Goal: Find contact information: Find contact information

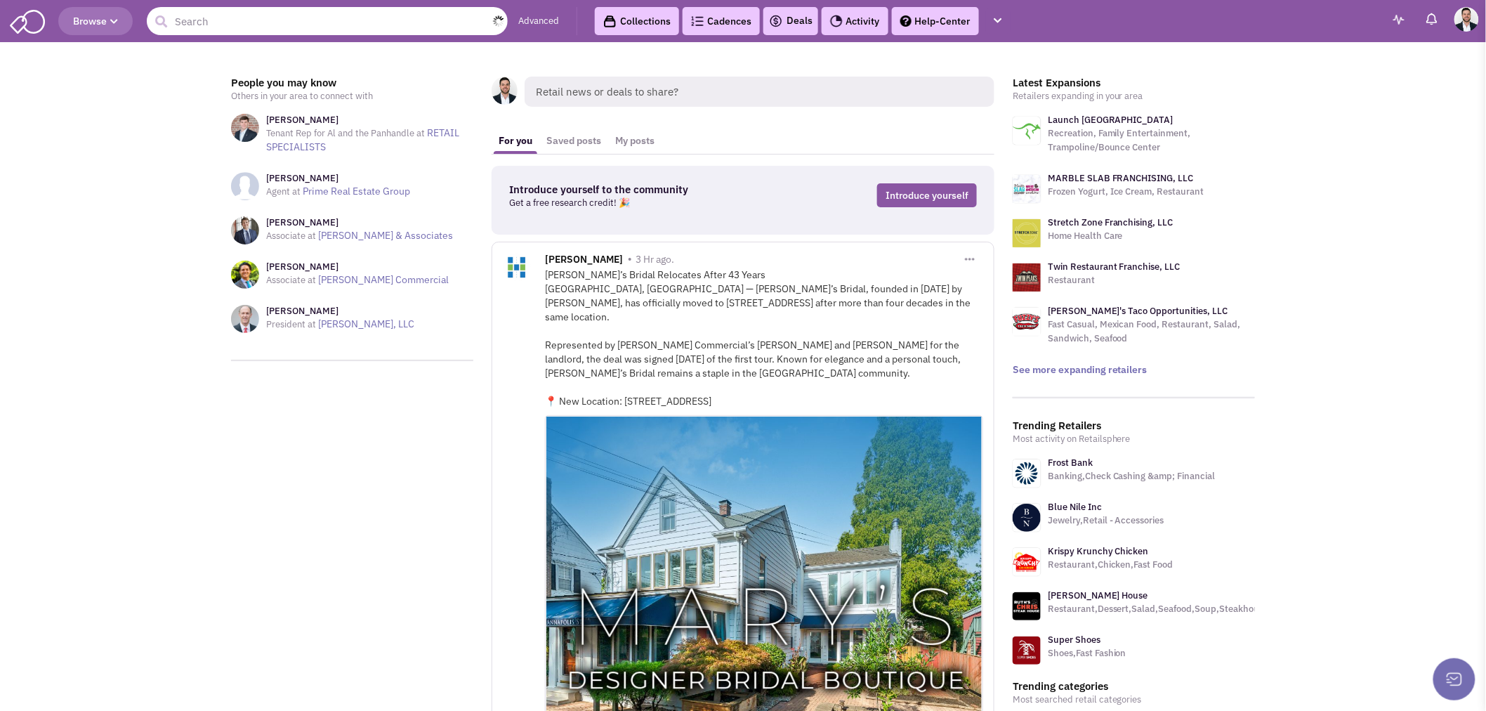
click at [276, 29] on input "text" at bounding box center [327, 21] width 361 height 28
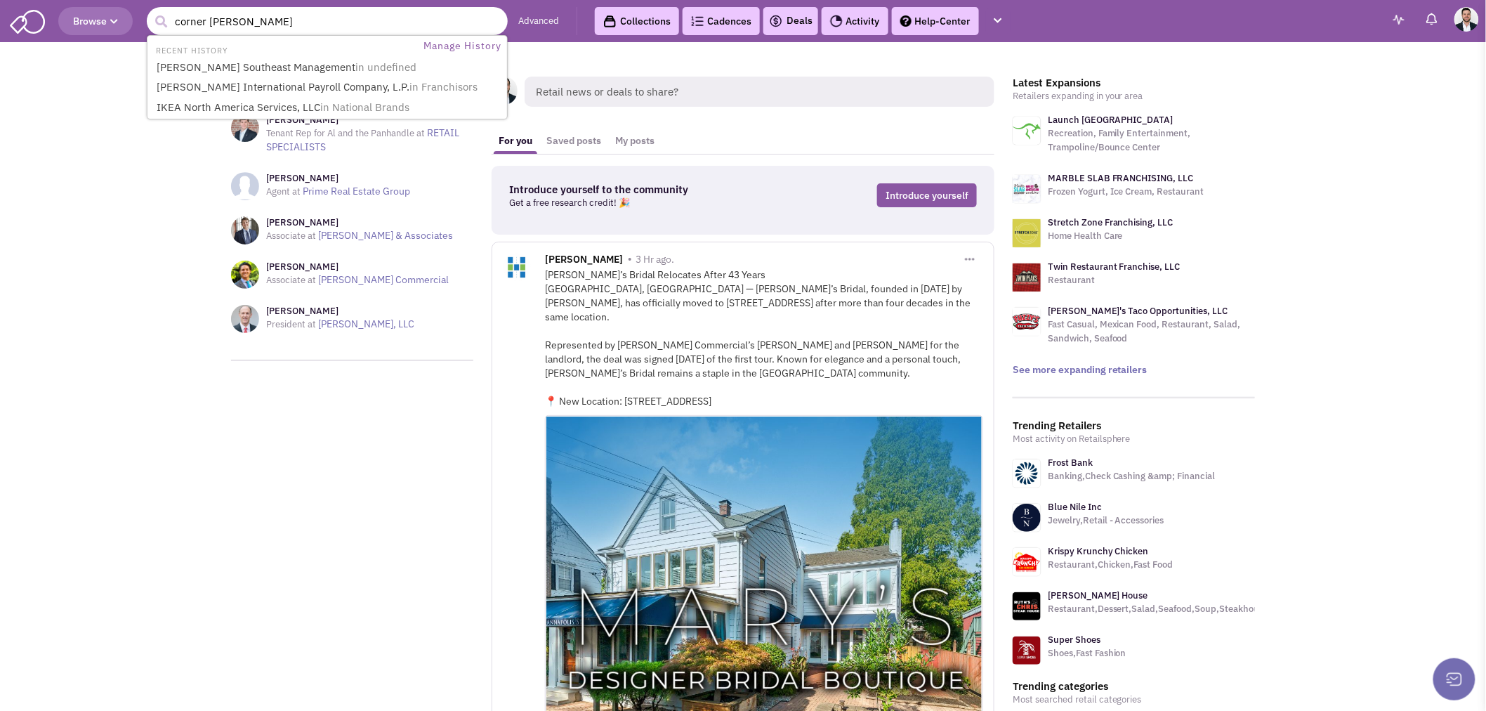
type input "corner bakery"
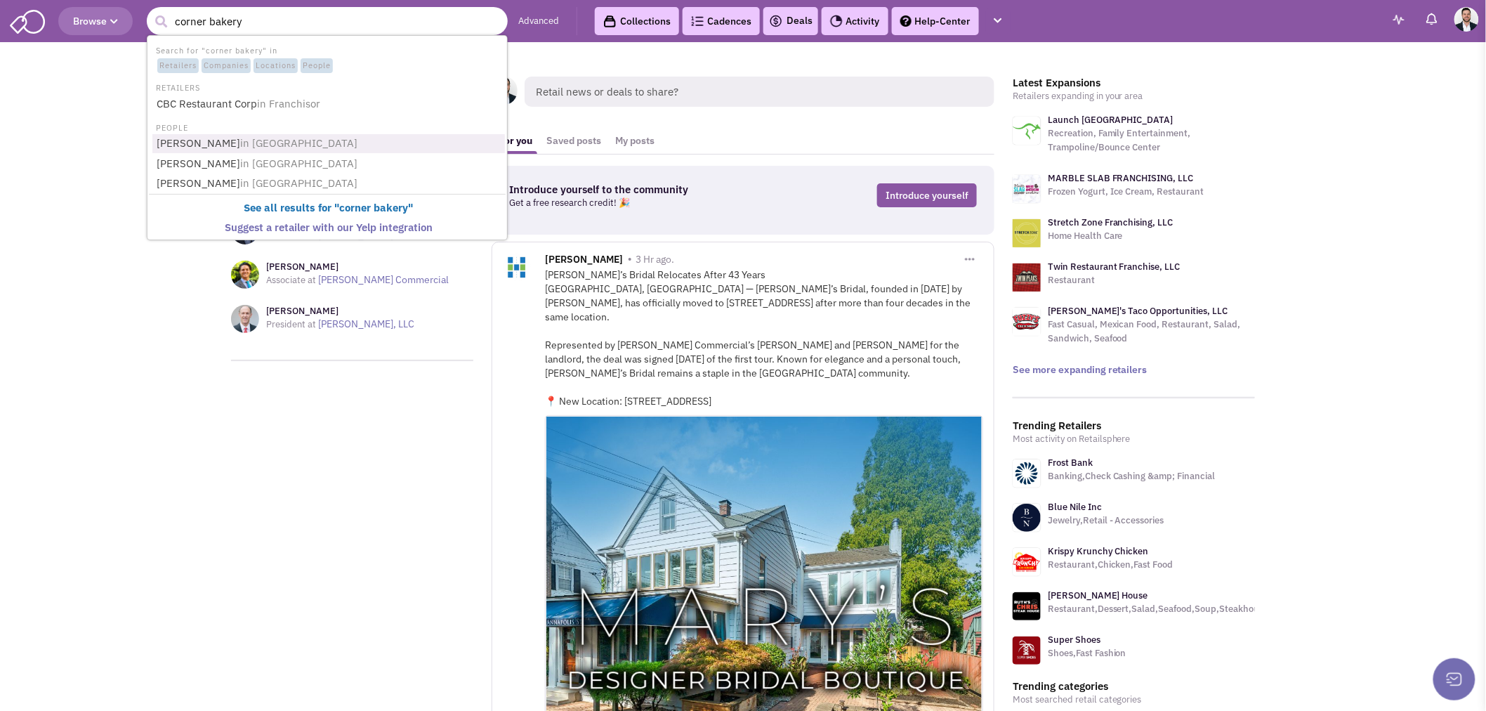
click at [319, 141] on span "in [GEOGRAPHIC_DATA]" at bounding box center [298, 142] width 117 height 13
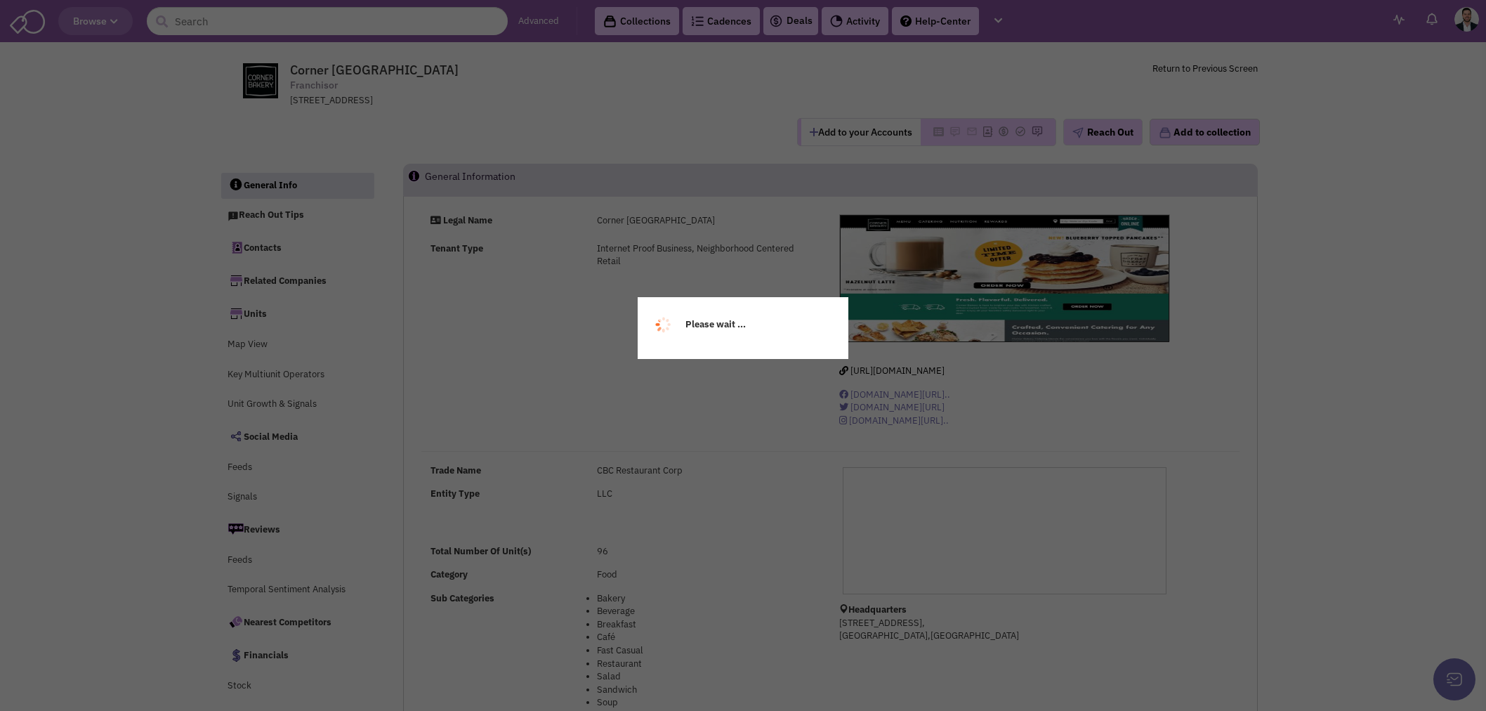
select select
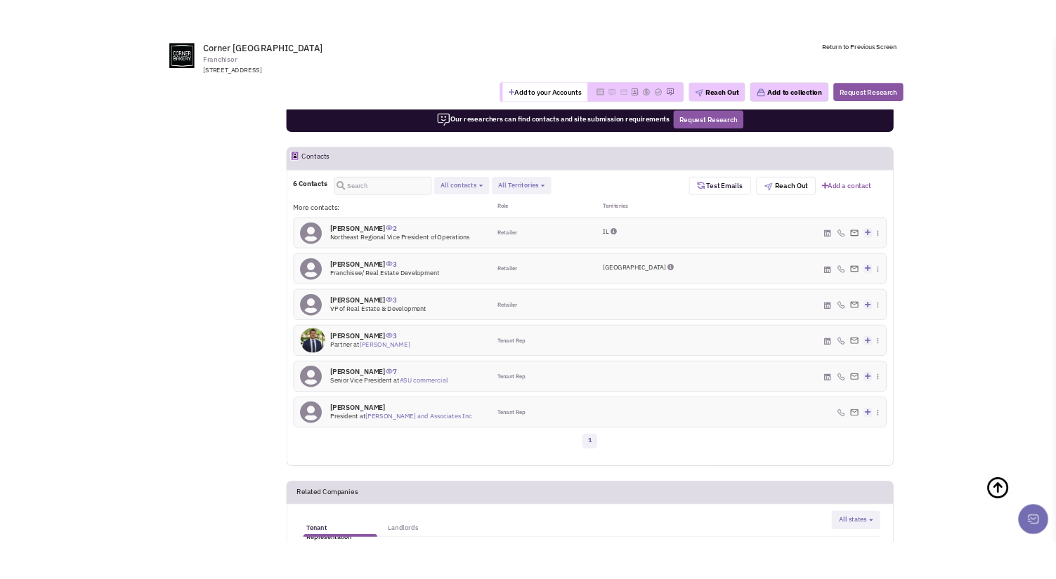
scroll to position [928, 0]
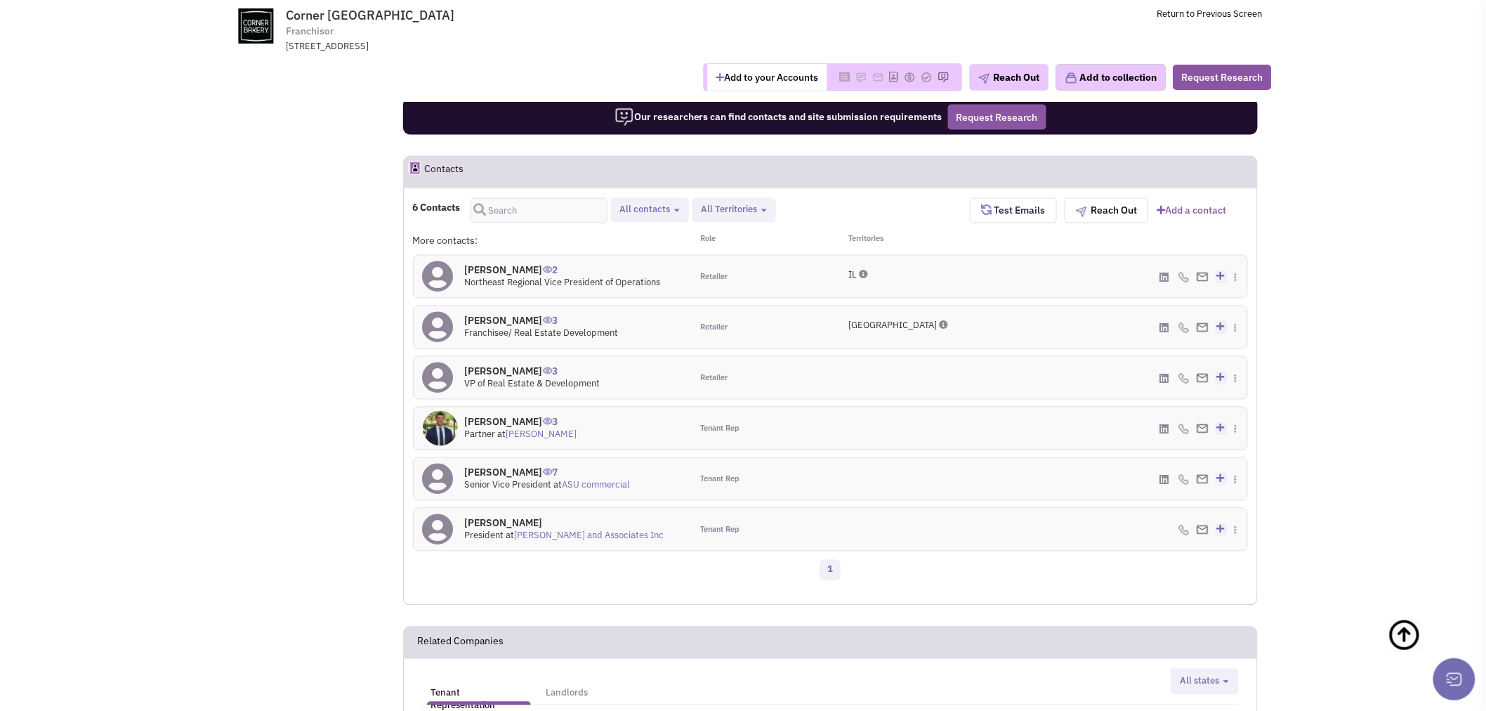
click at [506, 318] on h4 "Miguel Garza 3" at bounding box center [542, 321] width 154 height 13
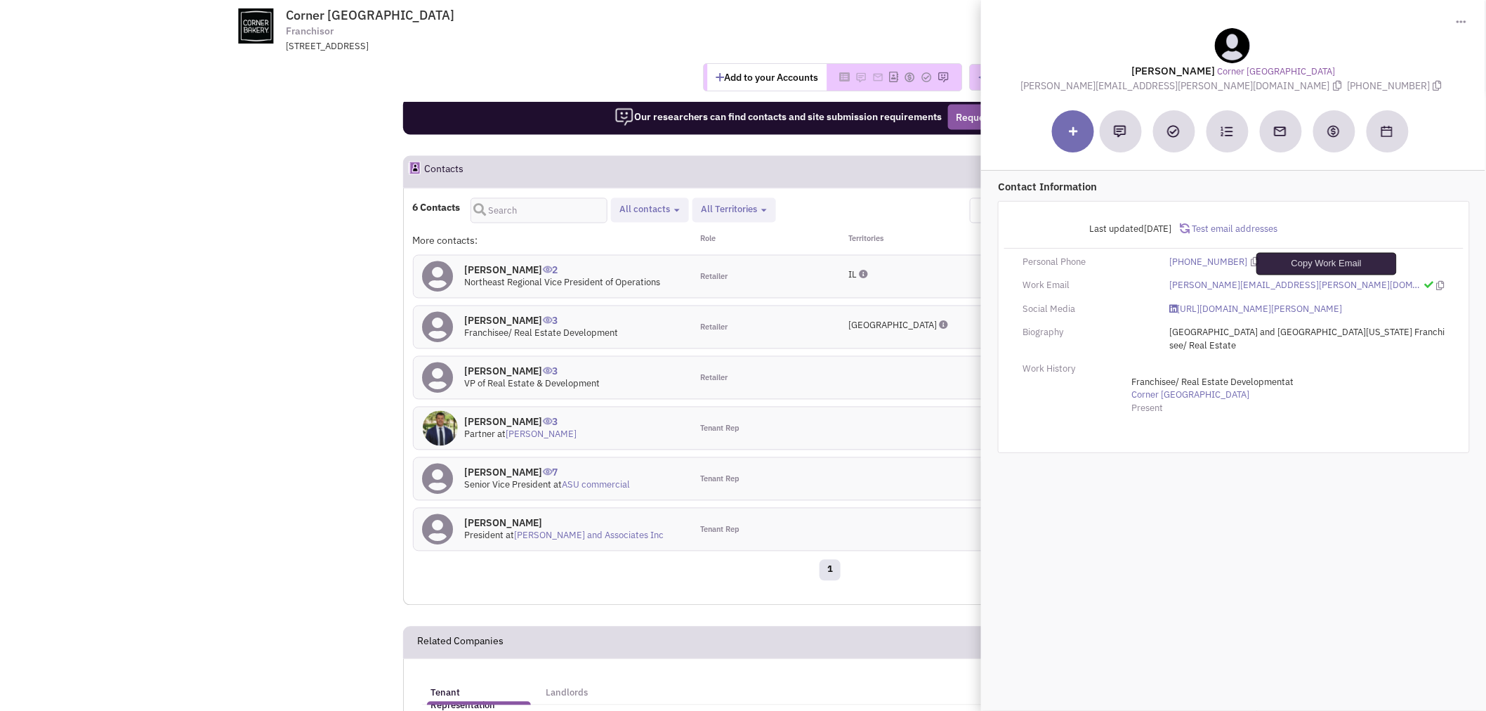
click at [1437, 287] on icon at bounding box center [1441, 285] width 8 height 9
